Goal: Find specific page/section: Find specific page/section

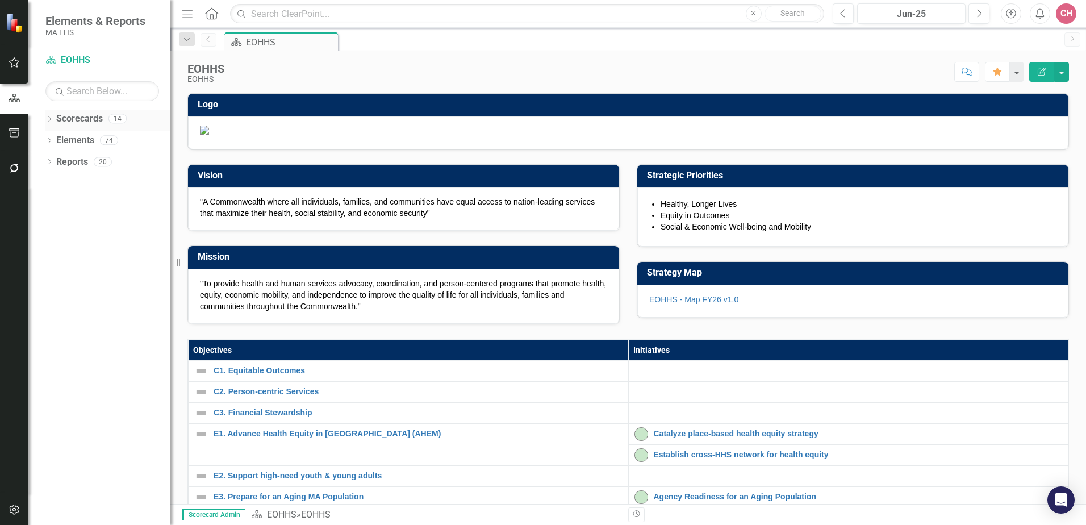
click at [84, 115] on link "Scorecards" at bounding box center [79, 118] width 47 height 13
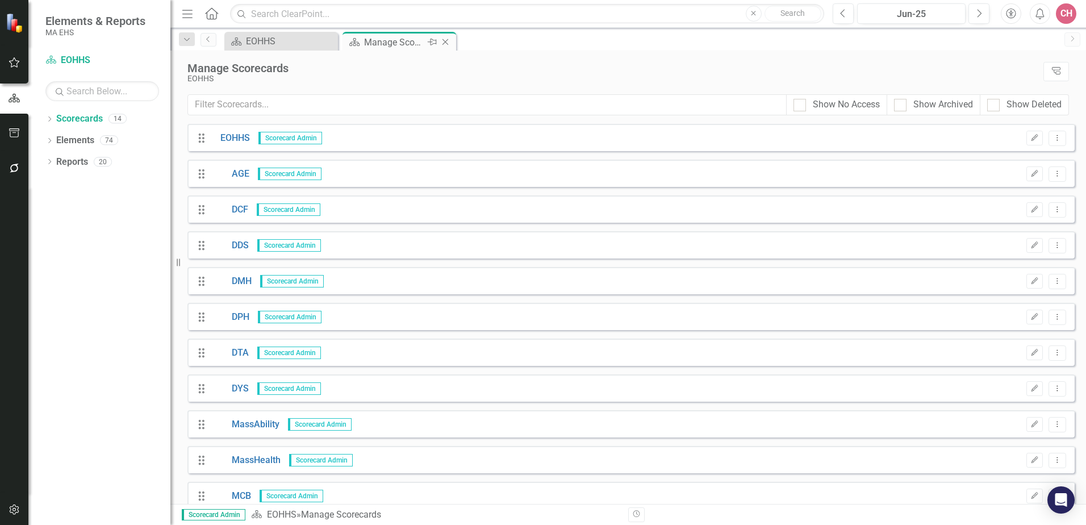
click at [450, 41] on icon "Close" at bounding box center [445, 41] width 11 height 9
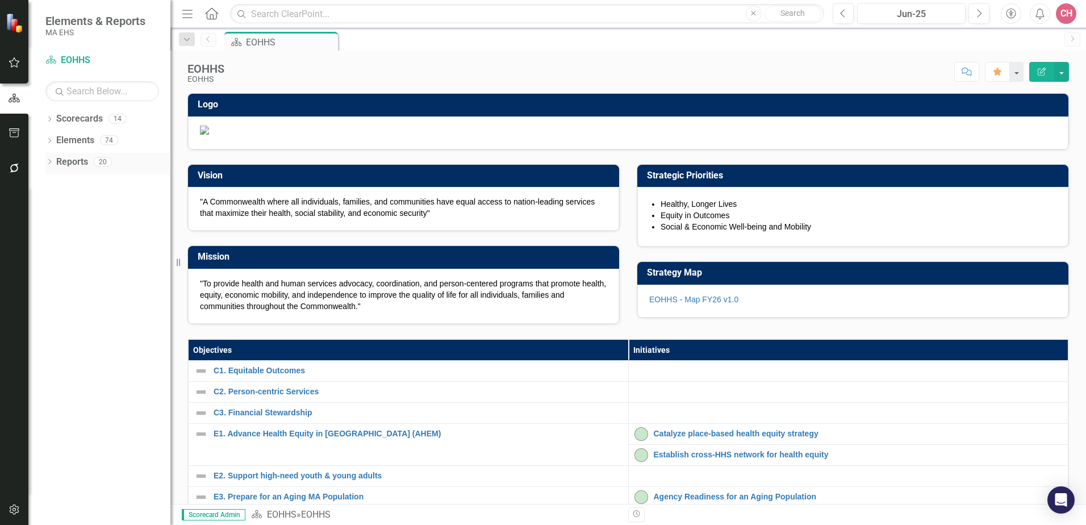
click at [77, 162] on link "Reports" at bounding box center [72, 162] width 32 height 13
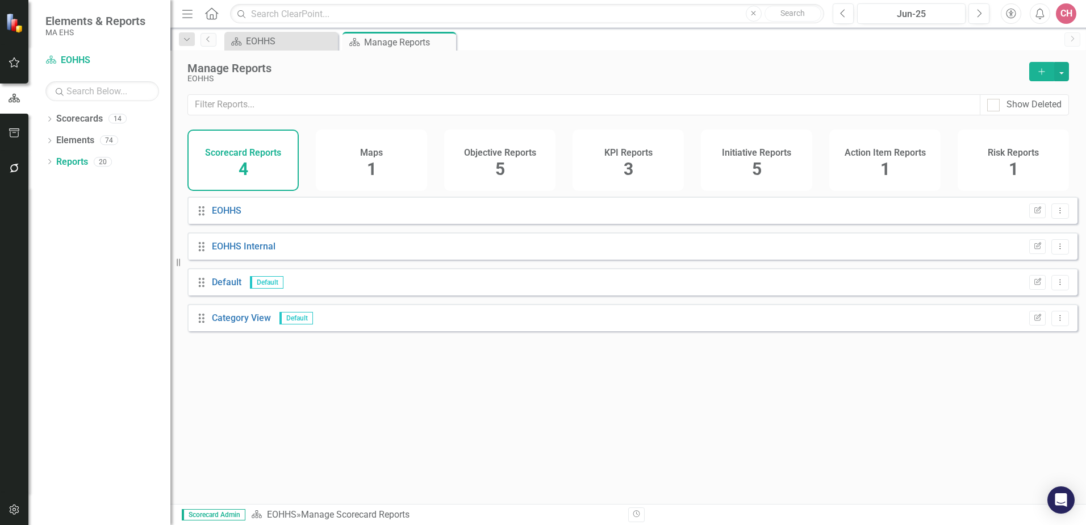
click at [373, 155] on h4 "Maps" at bounding box center [371, 153] width 23 height 10
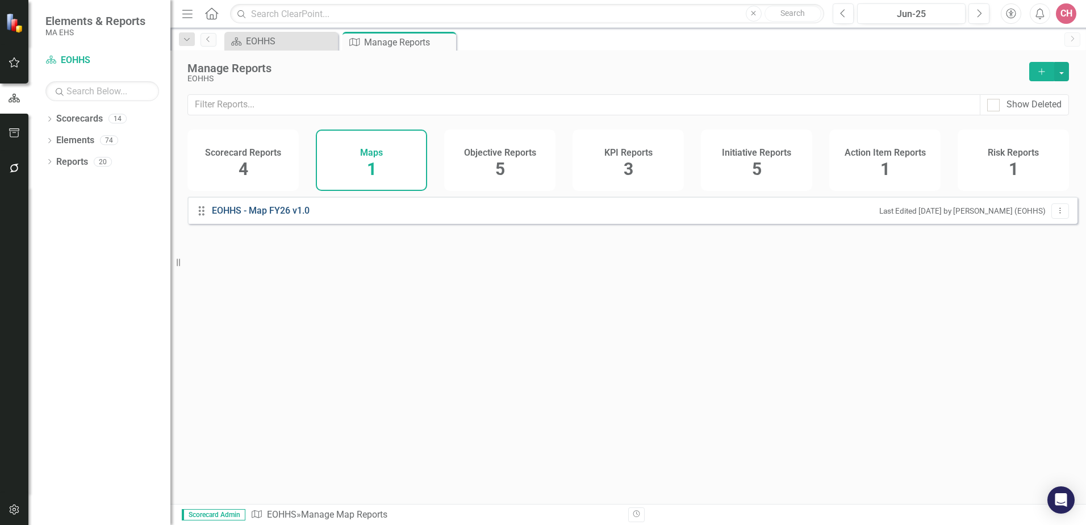
click at [270, 218] on link "EOHHS - Map FY26 v1.0" at bounding box center [262, 211] width 101 height 13
